Goal: Information Seeking & Learning: Find specific fact

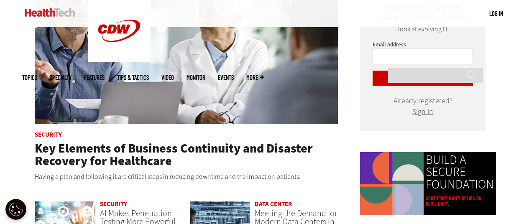
scroll to position [502, 0]
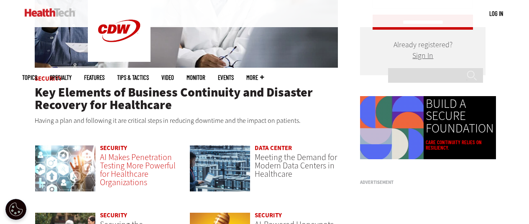
click at [121, 168] on span "AI Makes Penetration Testing More Powerful for Healthcare Organizations" at bounding box center [138, 170] width 76 height 36
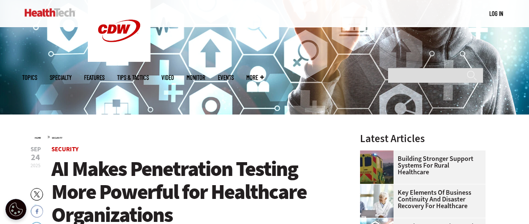
scroll to position [125, 0]
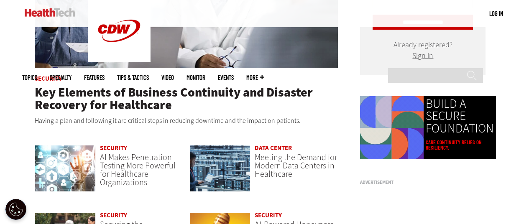
scroll to position [543, 0]
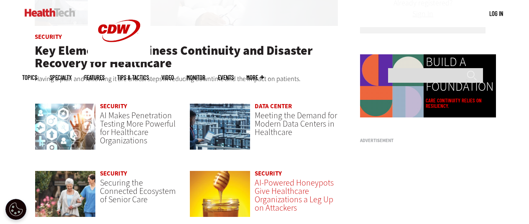
click at [277, 190] on span "AI-Powered Honeypots Give Healthcare Organizations a Leg Up on Attackers" at bounding box center [294, 195] width 79 height 36
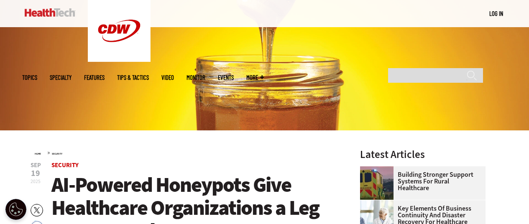
scroll to position [251, 0]
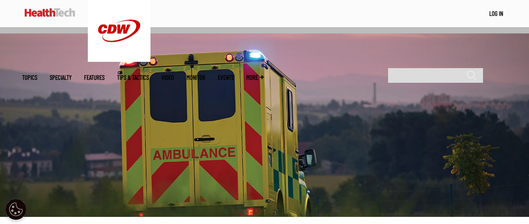
scroll to position [167, 0]
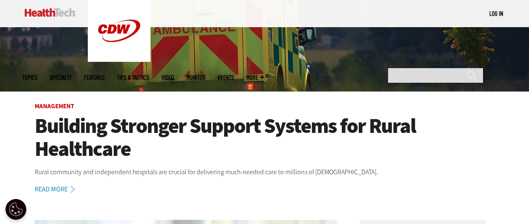
click at [140, 128] on h1 "Building Stronger Support Systems for Rural Healthcare" at bounding box center [265, 138] width 460 height 46
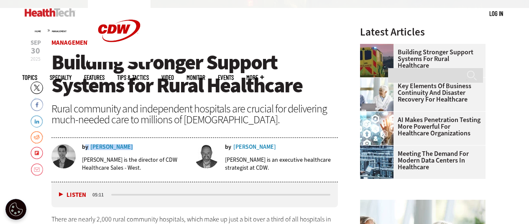
drag, startPoint x: 83, startPoint y: 145, endPoint x: 106, endPoint y: 151, distance: 23.7
click at [106, 151] on div "by [PERSON_NAME] [PERSON_NAME] is the director of CDW Healthcare Sales - West." at bounding box center [120, 160] width 138 height 33
click at [87, 163] on p "[PERSON_NAME] is the director of CDW Healthcare Sales - West." at bounding box center [135, 164] width 107 height 16
drag, startPoint x: 82, startPoint y: 161, endPoint x: 140, endPoint y: 168, distance: 59.3
click at [140, 168] on p "Adam Oldenburg is the director of CDW Healthcare Sales - West." at bounding box center [135, 164] width 107 height 16
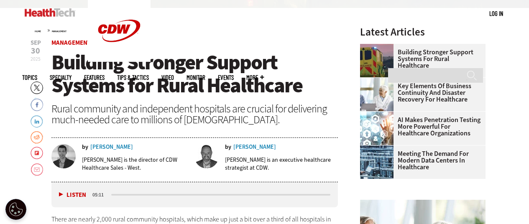
copy p "Adam Oldenburg is the director of CDW Healthcare Sales - West."
drag, startPoint x: 226, startPoint y: 159, endPoint x: 270, endPoint y: 166, distance: 44.4
click at [270, 166] on p "Christopher Mills is an executive healthcare strategist at CDW." at bounding box center [281, 164] width 113 height 16
copy p "Christopher Mills is an executive healthcare strategist at CDW."
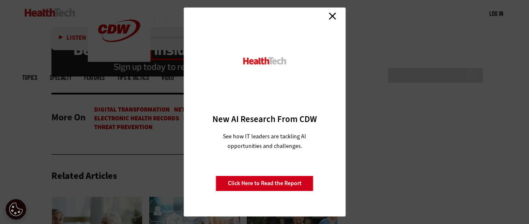
scroll to position [1379, 0]
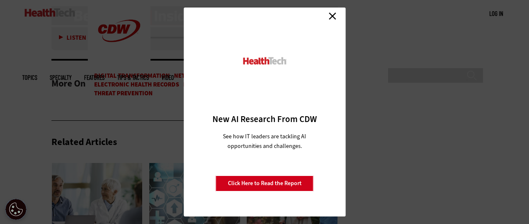
drag, startPoint x: 331, startPoint y: 14, endPoint x: 326, endPoint y: 18, distance: 6.2
click at [331, 14] on link "Close" at bounding box center [332, 16] width 13 height 13
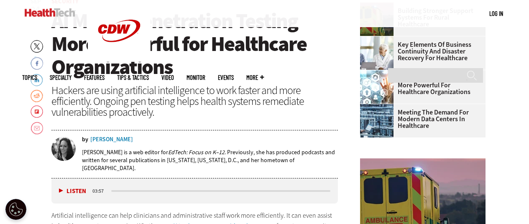
scroll to position [251, 0]
